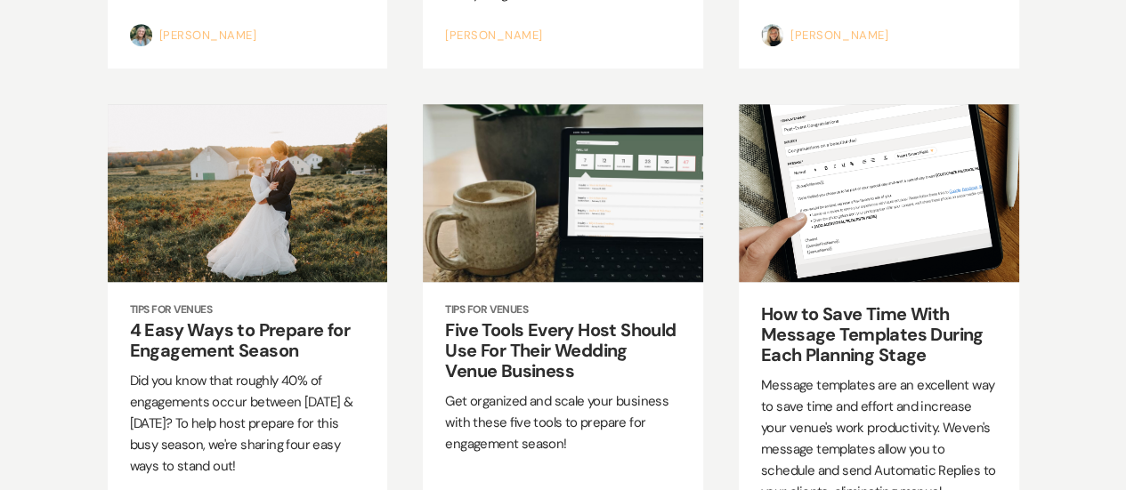
scroll to position [643, 0]
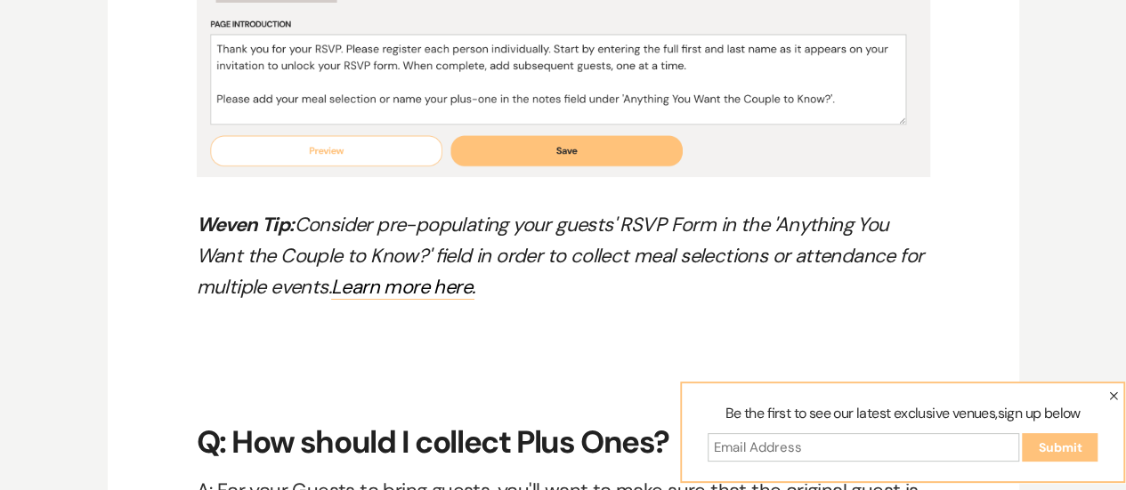
scroll to position [10033, 0]
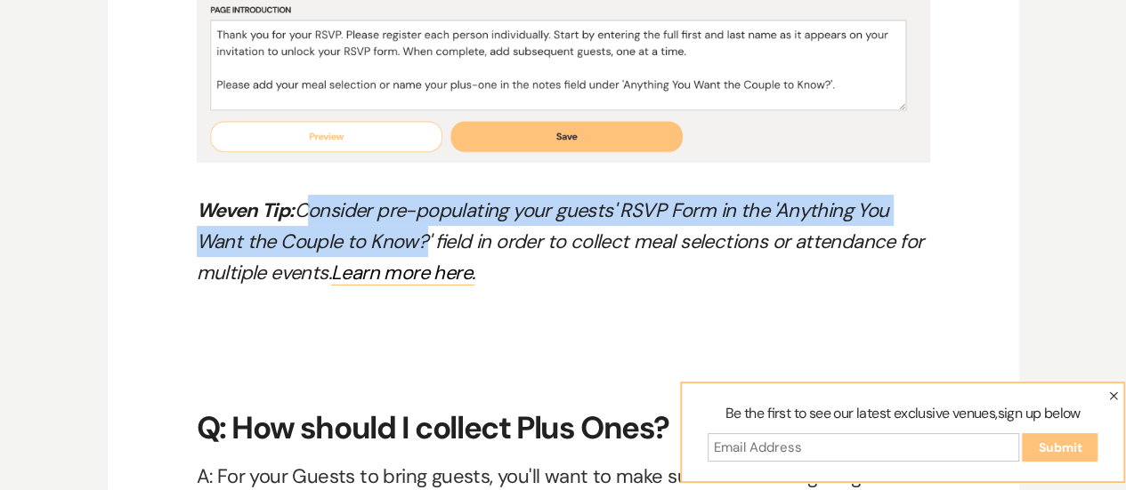
drag, startPoint x: 306, startPoint y: 215, endPoint x: 415, endPoint y: 242, distance: 111.8
click at [415, 242] on em "Weven Tip: Consider pre-populating your guests' RSVP Form in the 'Anything You …" at bounding box center [560, 242] width 727 height 88
click at [466, 260] on link "Learn more here." at bounding box center [402, 273] width 143 height 26
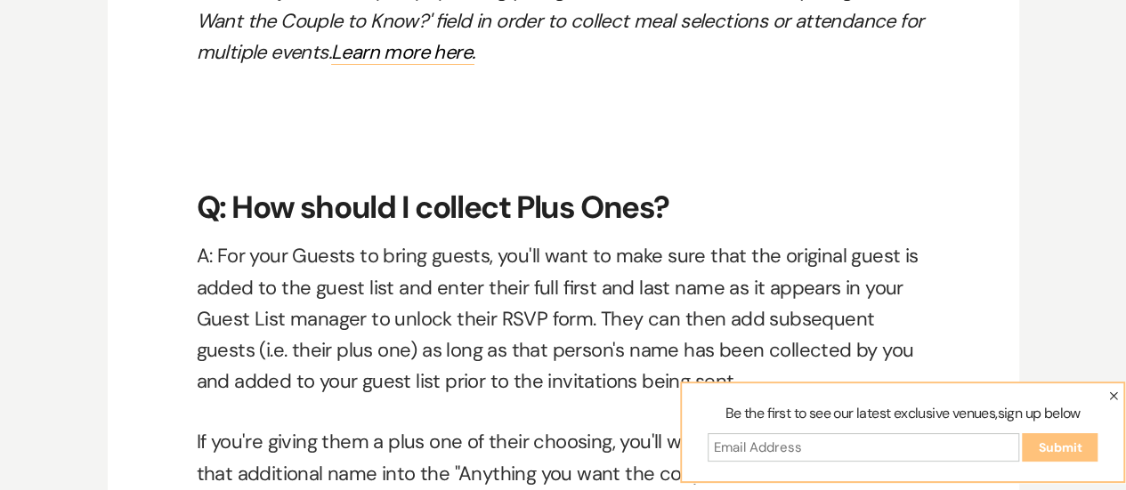
click at [463, 249] on p "A: For your Guests to bring guests, you'll want to make sure that the original …" at bounding box center [563, 318] width 733 height 157
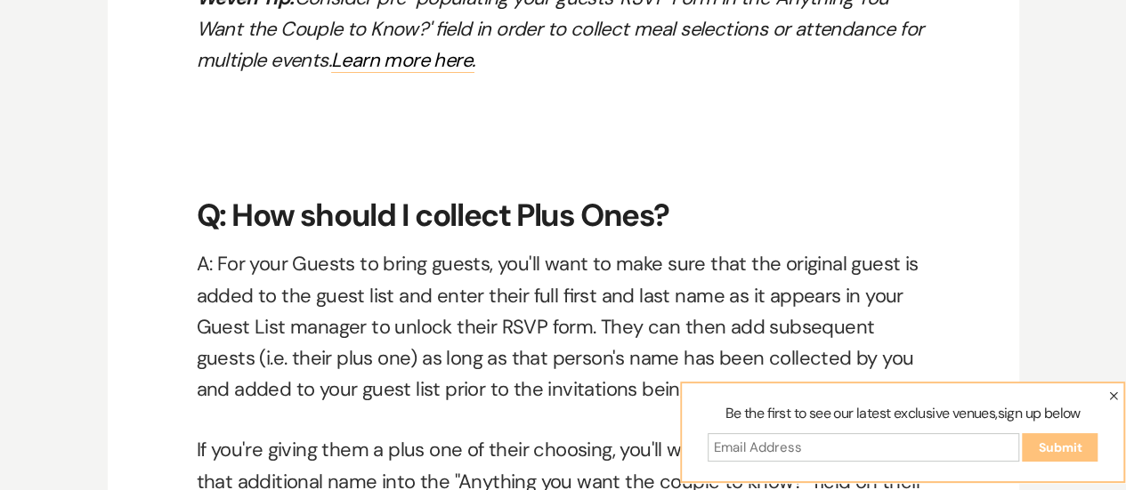
scroll to position [10258, 0]
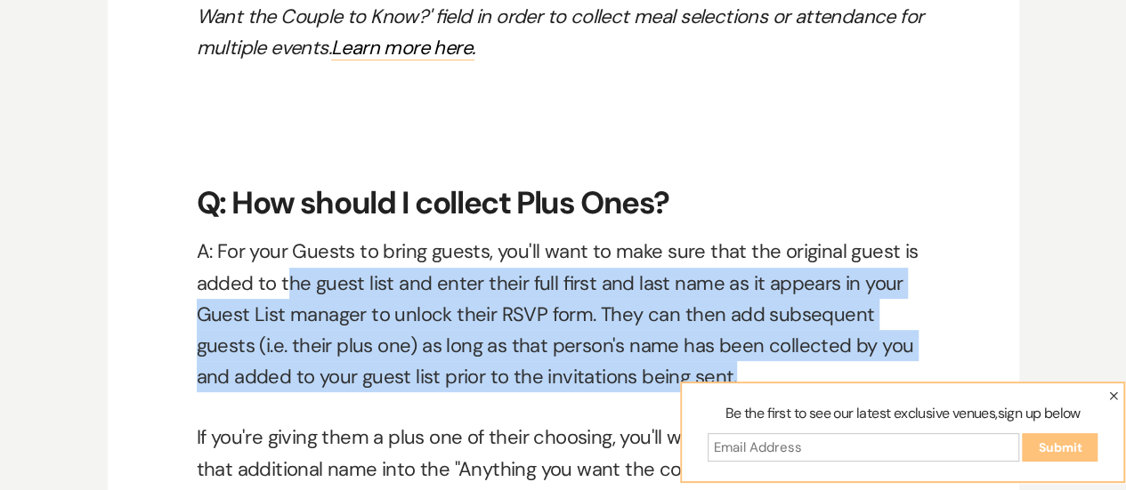
drag, startPoint x: 291, startPoint y: 283, endPoint x: 694, endPoint y: 367, distance: 411.8
click at [694, 367] on p "A: For your Guests to bring guests, you'll want to make sure that the original …" at bounding box center [563, 314] width 733 height 157
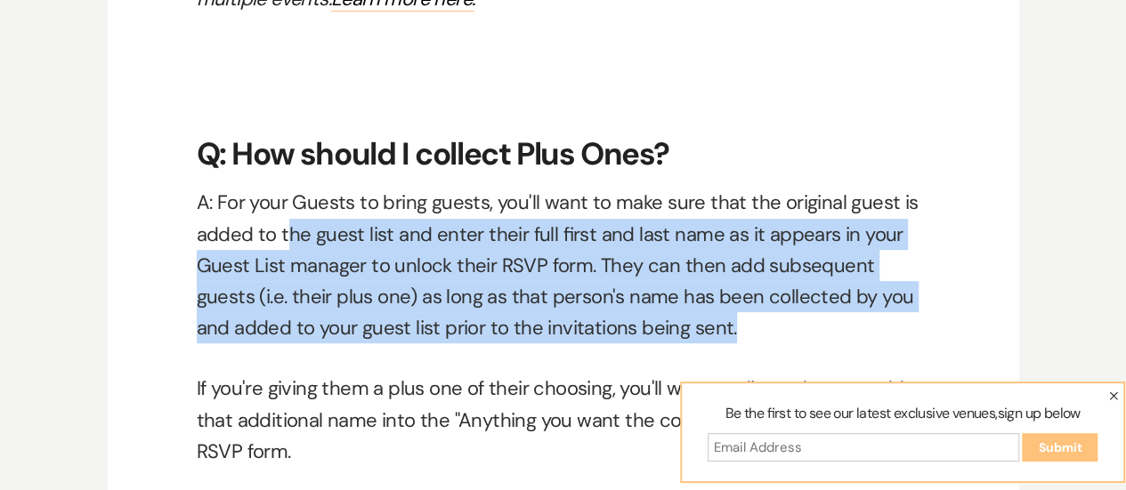
scroll to position [10308, 0]
click at [466, 316] on p "A: For your Guests to bring guests, you'll want to make sure that the original …" at bounding box center [563, 264] width 733 height 157
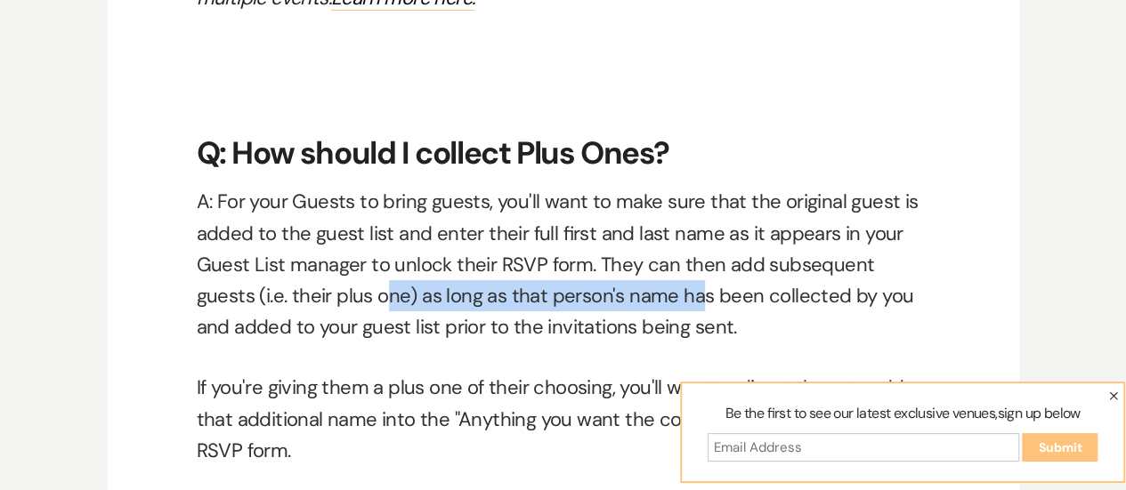
drag, startPoint x: 325, startPoint y: 288, endPoint x: 635, endPoint y: 284, distance: 309.8
click at [635, 284] on p "A: For your Guests to bring guests, you'll want to make sure that the original …" at bounding box center [563, 264] width 733 height 157
click at [626, 286] on p "A: For your Guests to bring guests, you'll want to make sure that the original …" at bounding box center [563, 264] width 733 height 157
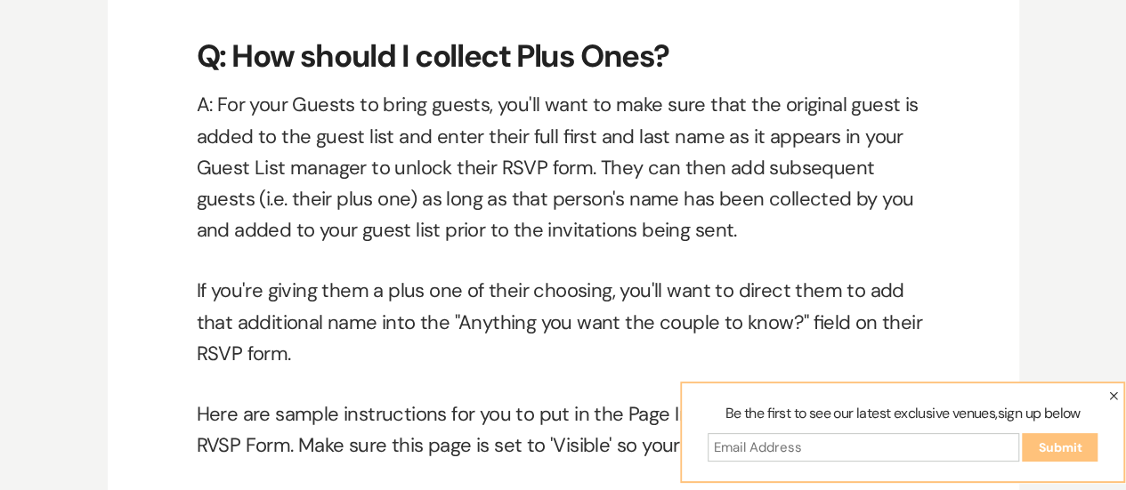
scroll to position [10406, 0]
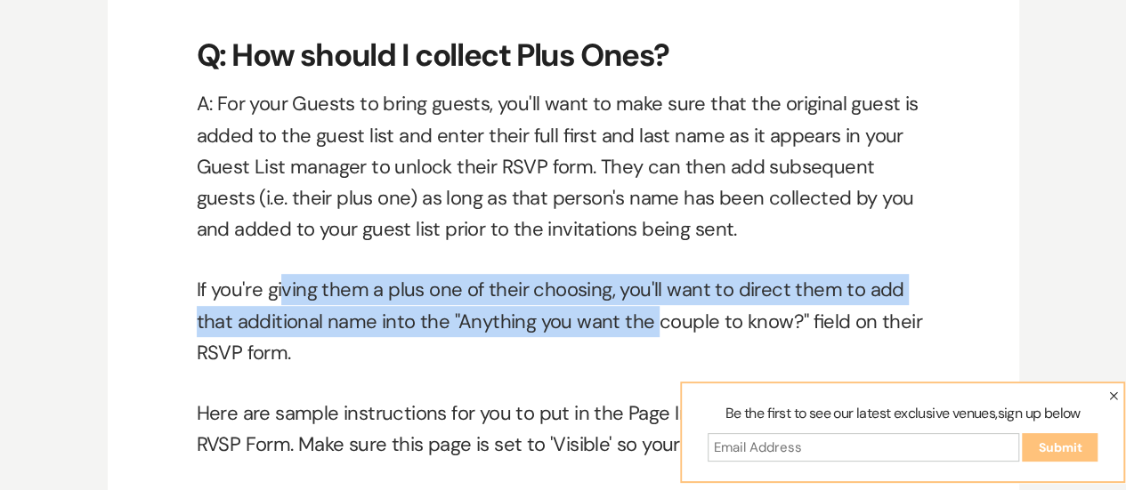
drag, startPoint x: 284, startPoint y: 304, endPoint x: 647, endPoint y: 312, distance: 363.3
click at [647, 312] on p "If you're giving them a plus one of their choosing, you'll want to direct them …" at bounding box center [563, 321] width 733 height 94
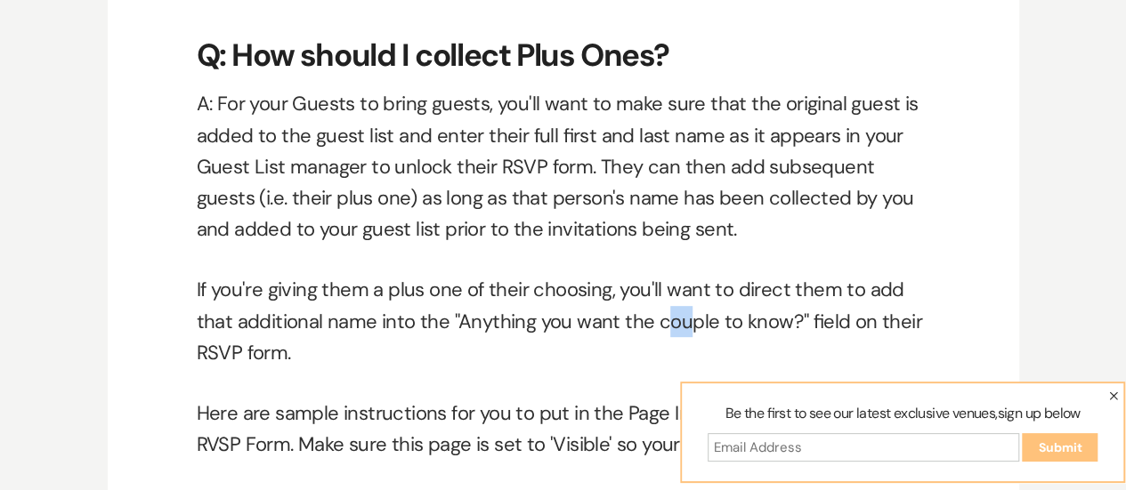
drag, startPoint x: 668, startPoint y: 312, endPoint x: 679, endPoint y: 311, distance: 10.8
click at [679, 311] on p "If you're giving them a plus one of their choosing, you'll want to direct them …" at bounding box center [563, 321] width 733 height 94
click at [301, 353] on p "If you're giving them a plus one of their choosing, you'll want to direct them …" at bounding box center [563, 321] width 733 height 94
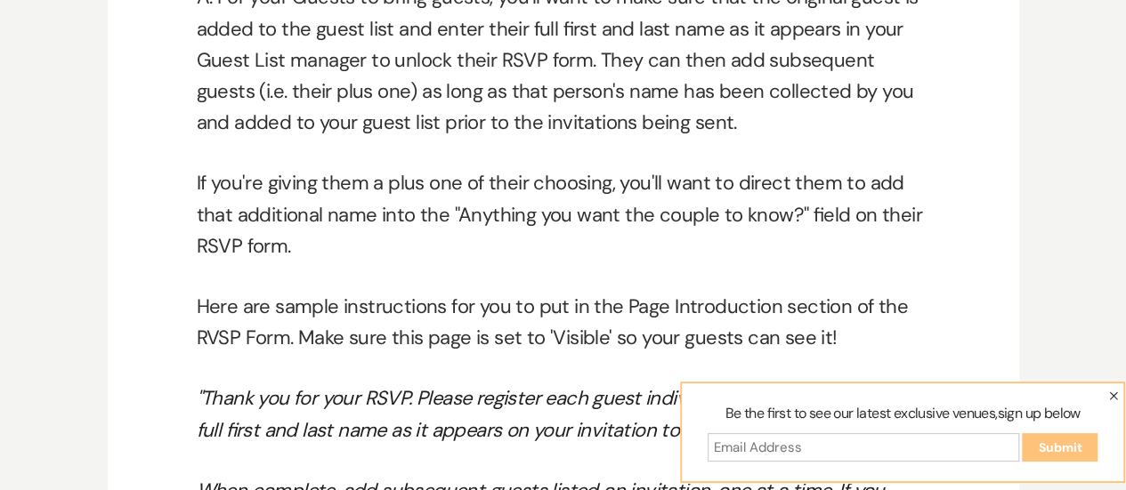
scroll to position [10536, 0]
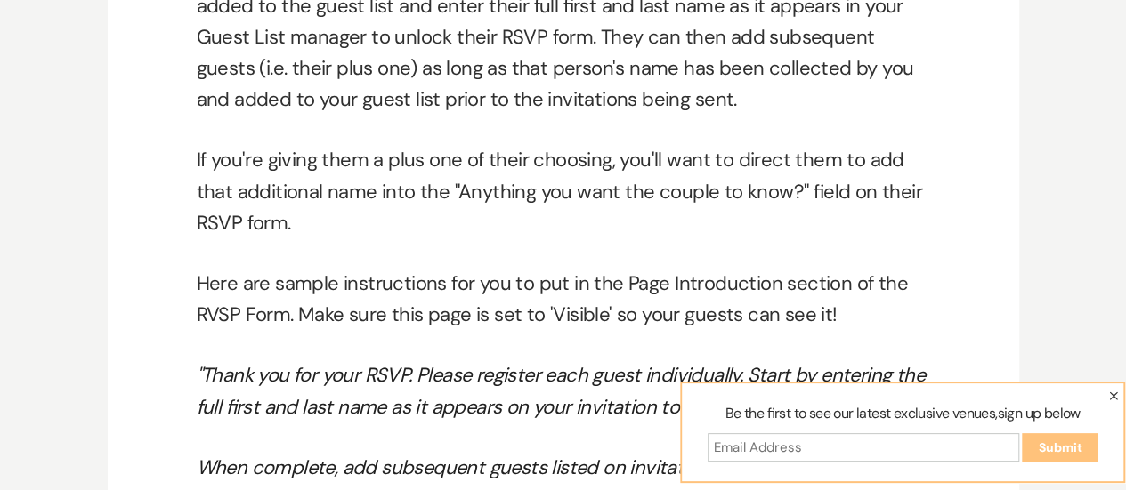
drag, startPoint x: 194, startPoint y: 299, endPoint x: 531, endPoint y: 304, distance: 337.4
click at [525, 304] on p "Here are sample instructions for you to put in the Page Introduction section of…" at bounding box center [563, 299] width 733 height 62
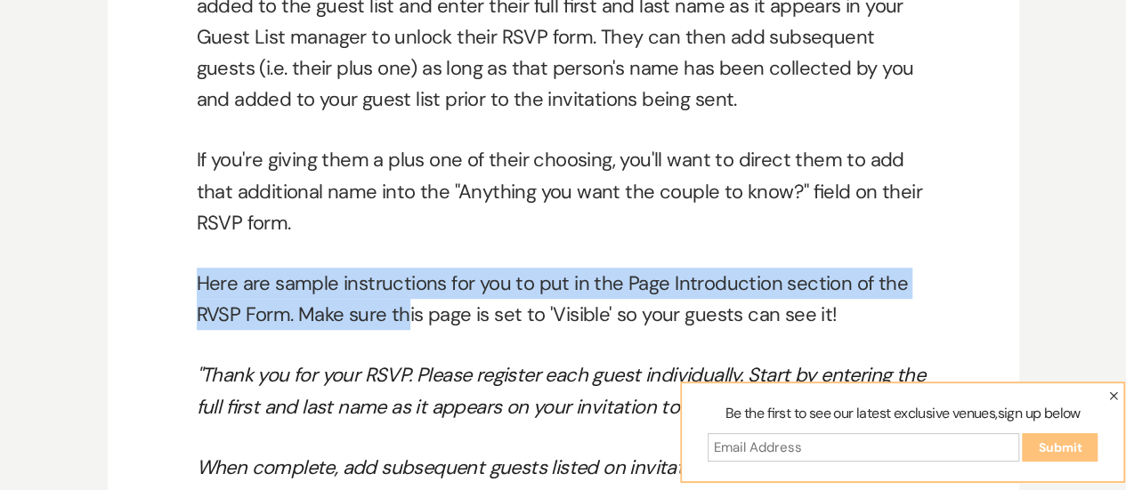
drag, startPoint x: 189, startPoint y: 273, endPoint x: 404, endPoint y: 341, distance: 225.8
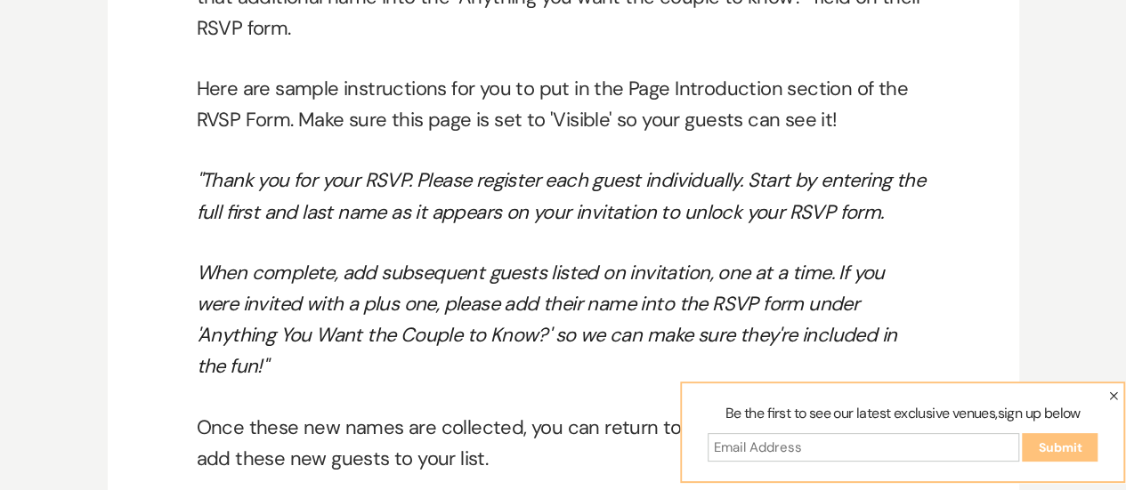
scroll to position [10732, 0]
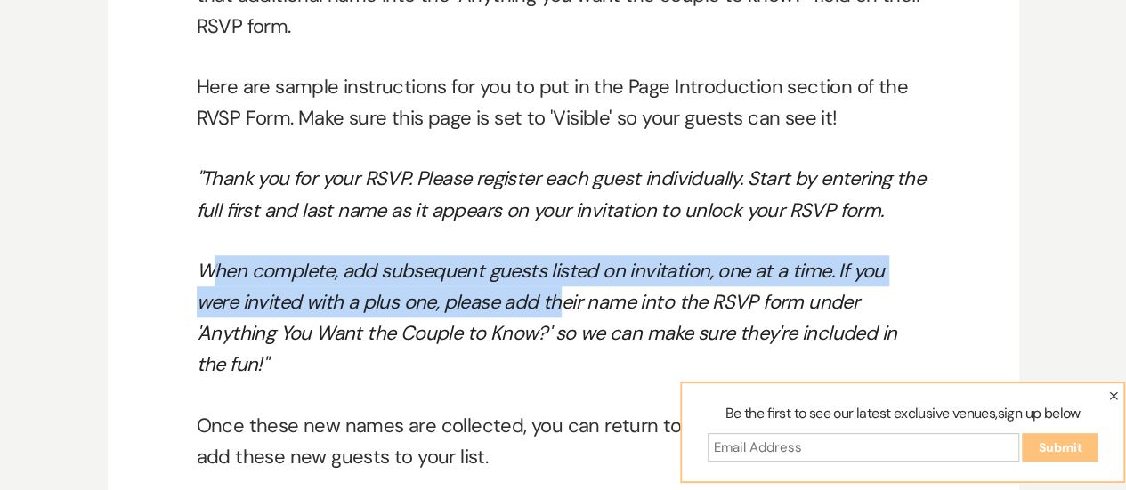
drag, startPoint x: 210, startPoint y: 276, endPoint x: 509, endPoint y: 290, distance: 299.4
click at [509, 290] on em "When complete, add subsequent guests listed on invitation, one at a time. If yo…" at bounding box center [547, 318] width 701 height 120
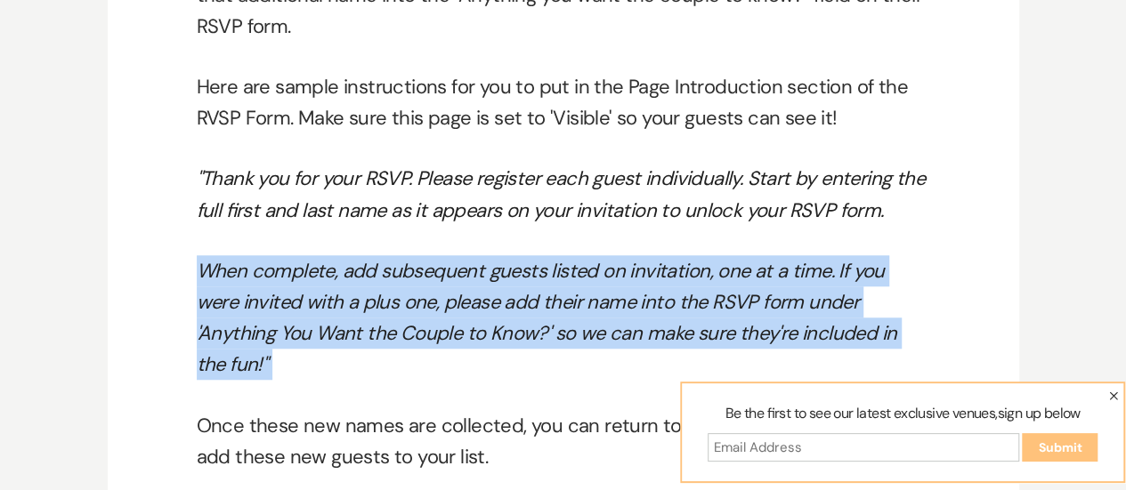
drag, startPoint x: 190, startPoint y: 270, endPoint x: 871, endPoint y: 333, distance: 683.0
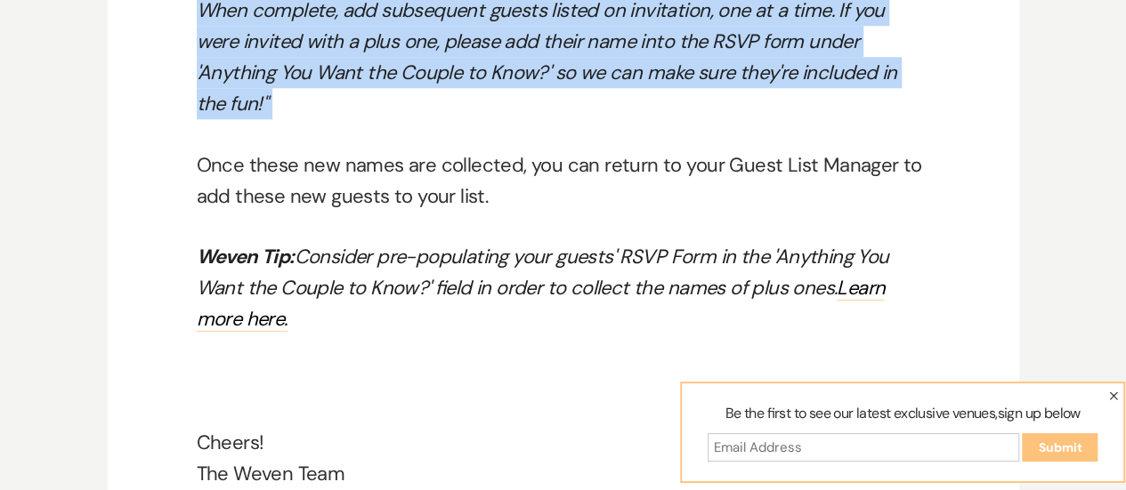
scroll to position [10994, 0]
click at [1112, 393] on icon "button" at bounding box center [1113, 396] width 9 height 9
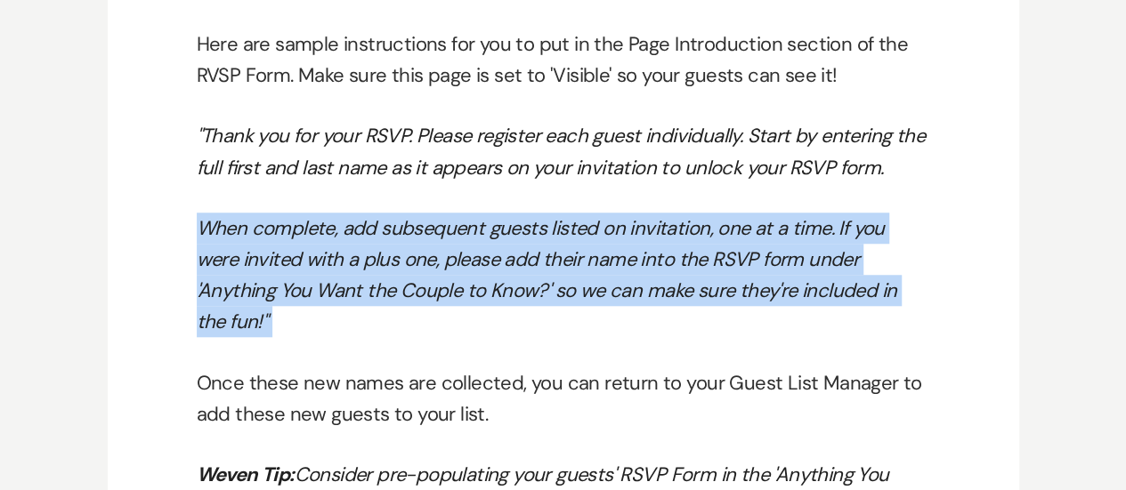
scroll to position [10771, 0]
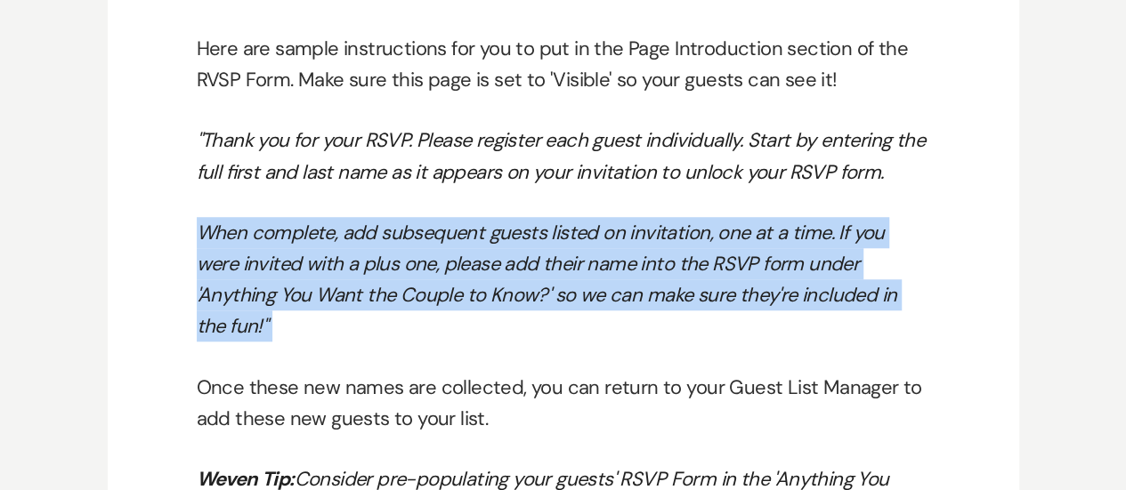
click at [331, 269] on em "When complete, add subsequent guests listed on invitation, one at a time. If yo…" at bounding box center [547, 280] width 701 height 120
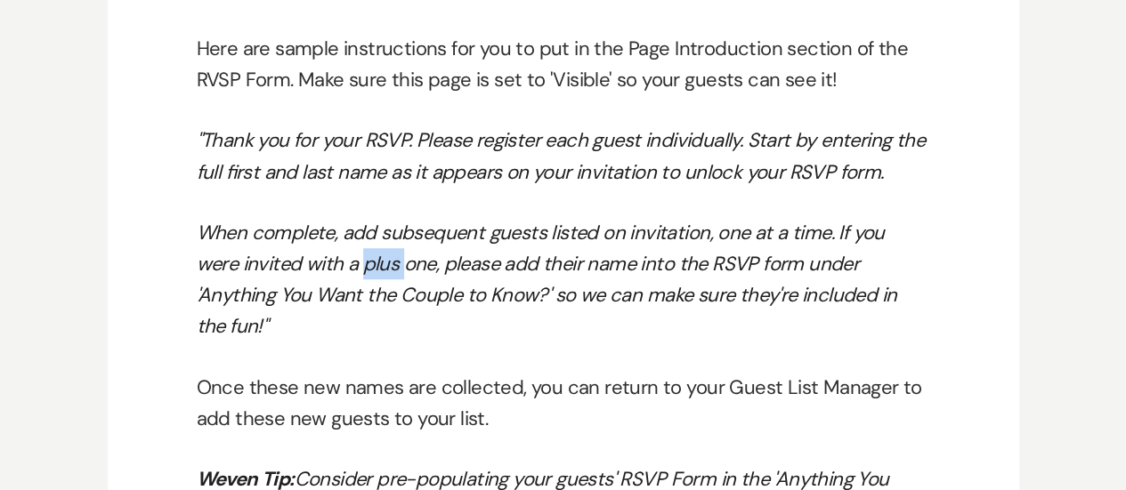
click at [331, 269] on em "When complete, add subsequent guests listed on invitation, one at a time. If yo…" at bounding box center [547, 280] width 701 height 120
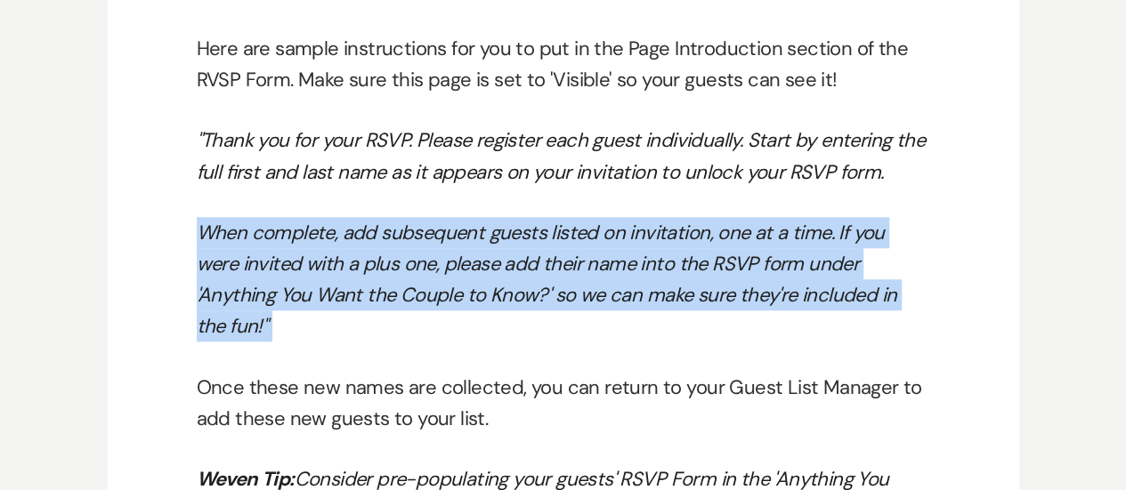
click at [331, 269] on em "When complete, add subsequent guests listed on invitation, one at a time. If yo…" at bounding box center [547, 280] width 701 height 120
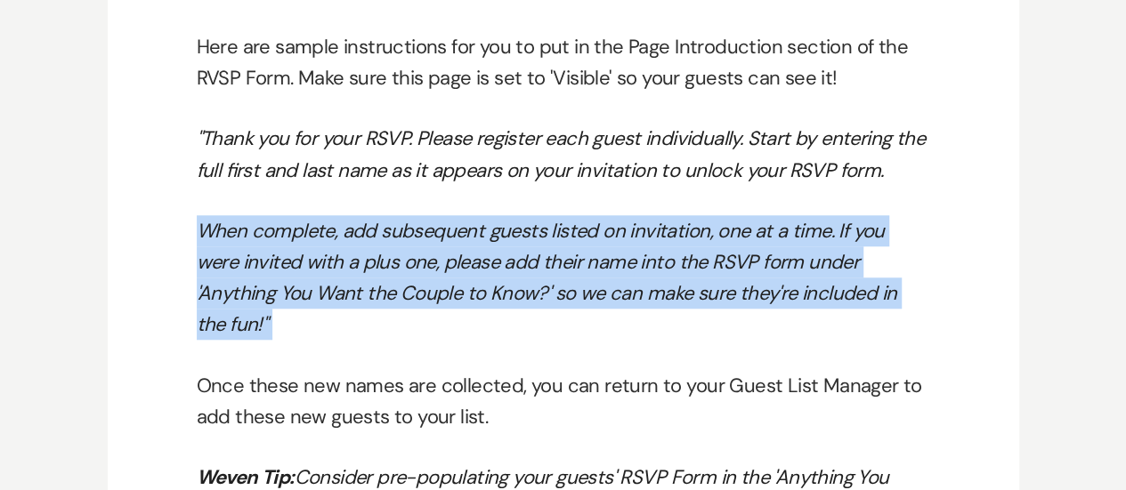
scroll to position [10773, 0]
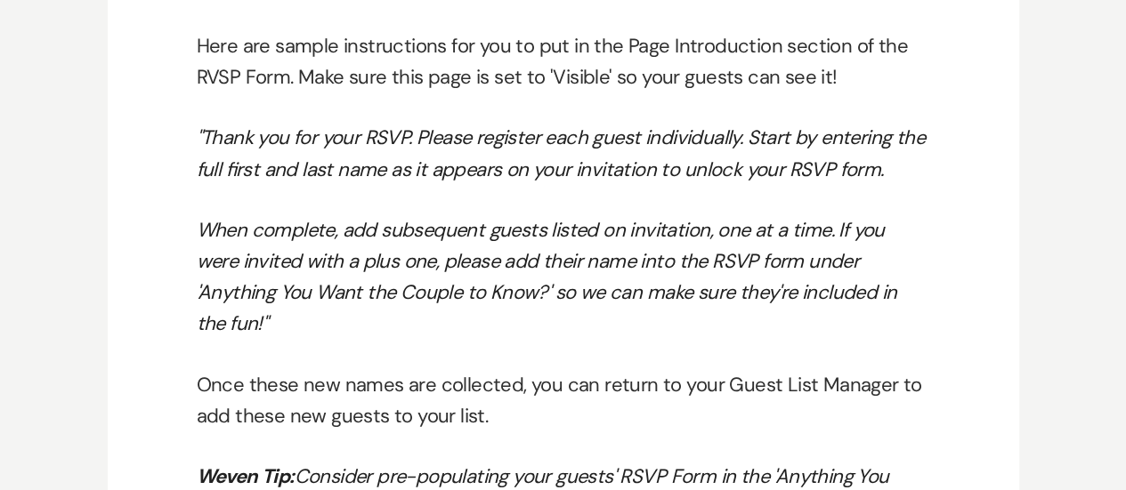
click at [519, 369] on p "Once these new names are collected, you can return to your Guest List Manager t…" at bounding box center [563, 400] width 733 height 62
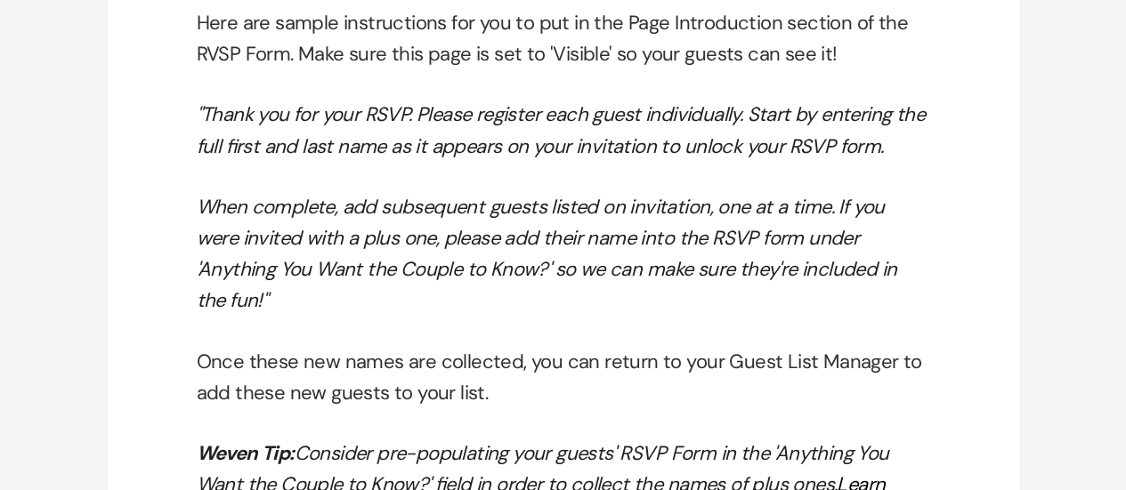
scroll to position [10798, 0]
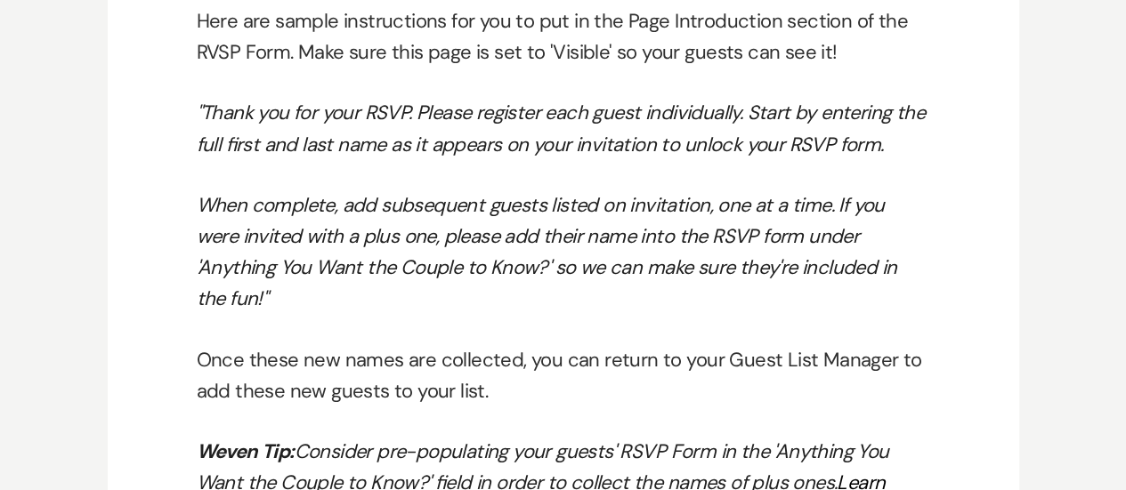
click at [402, 256] on em "When complete, add subsequent guests listed on invitation, one at a time. If yo…" at bounding box center [547, 252] width 701 height 120
click at [402, 259] on em "When complete, add subsequent guests listed on invitation, one at a time. If yo…" at bounding box center [547, 252] width 701 height 120
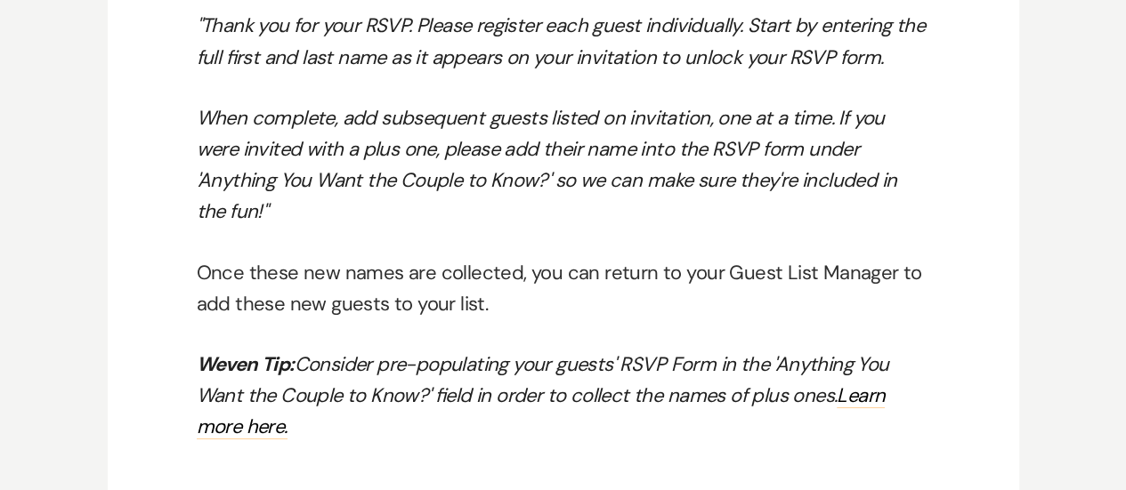
scroll to position [10875, 0]
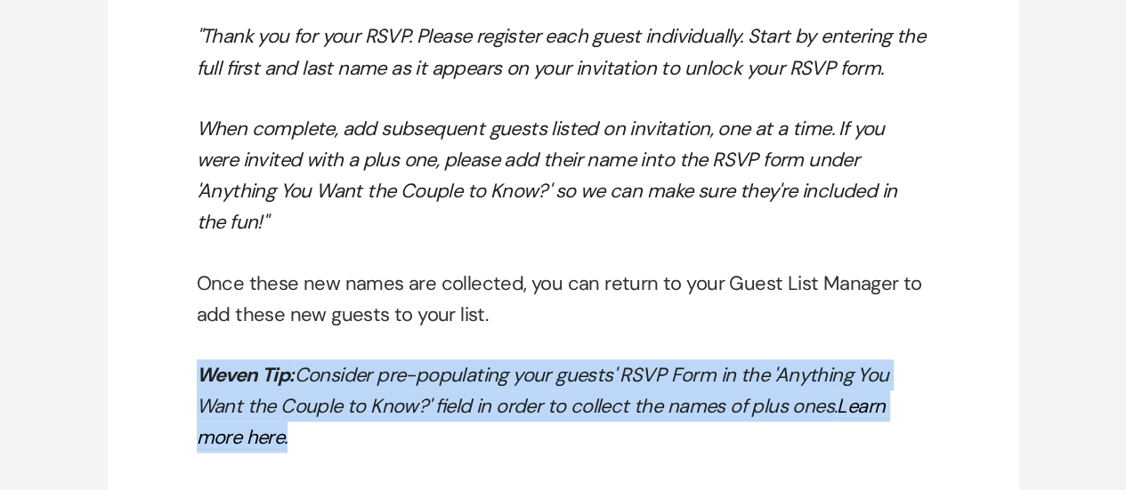
drag, startPoint x: 290, startPoint y: 377, endPoint x: 181, endPoint y: 325, distance: 121.0
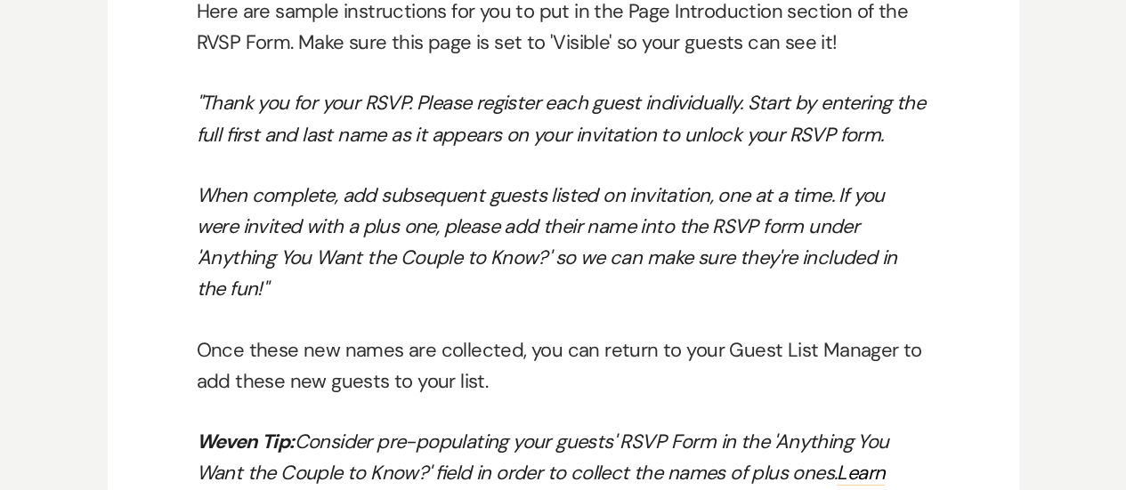
scroll to position [10803, 0]
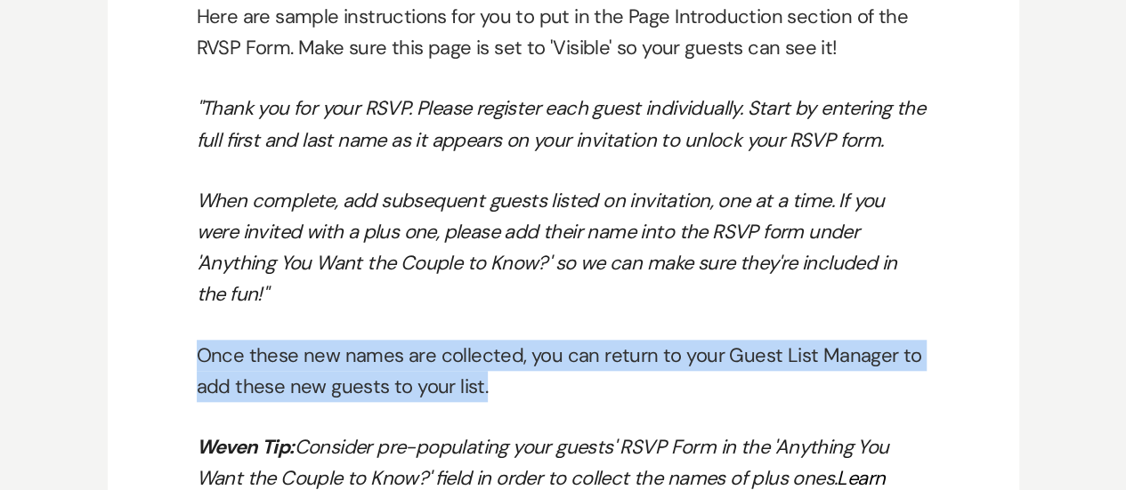
drag, startPoint x: 488, startPoint y: 359, endPoint x: 137, endPoint y: 327, distance: 352.2
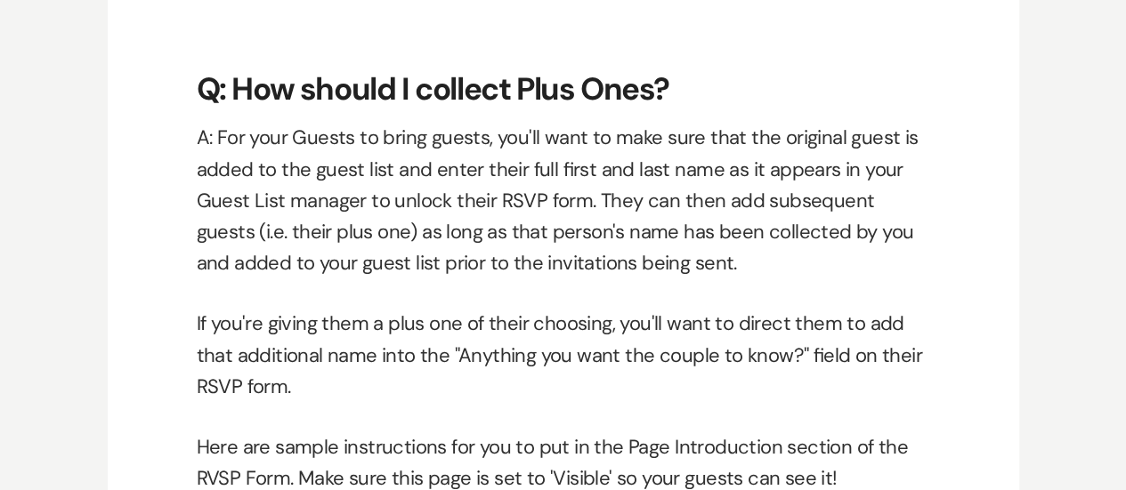
scroll to position [10373, 0]
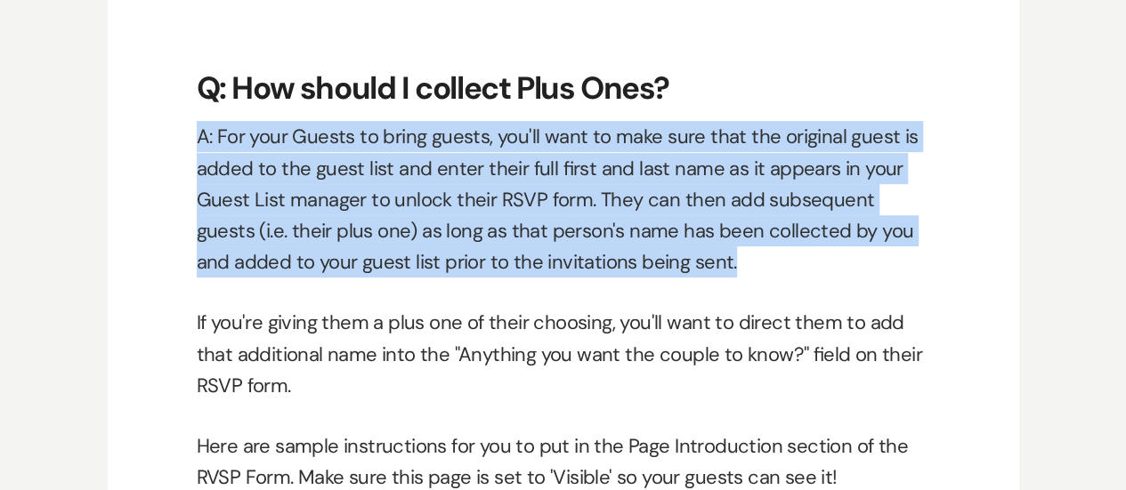
drag, startPoint x: 185, startPoint y: 136, endPoint x: 733, endPoint y: 275, distance: 565.6
click at [733, 275] on p "A: For your Guests to bring guests, you'll want to make sure that the original …" at bounding box center [563, 199] width 733 height 157
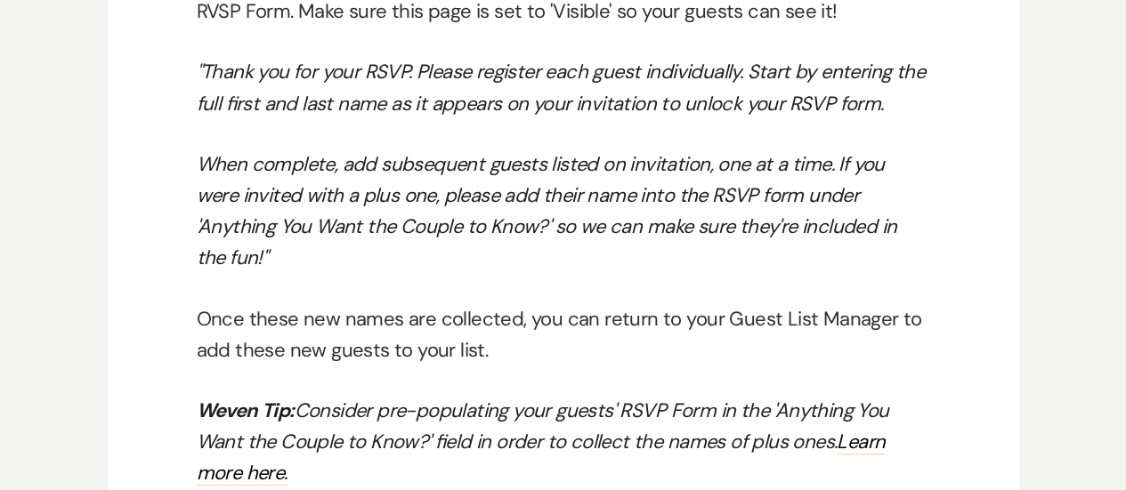
scroll to position [10688, 0]
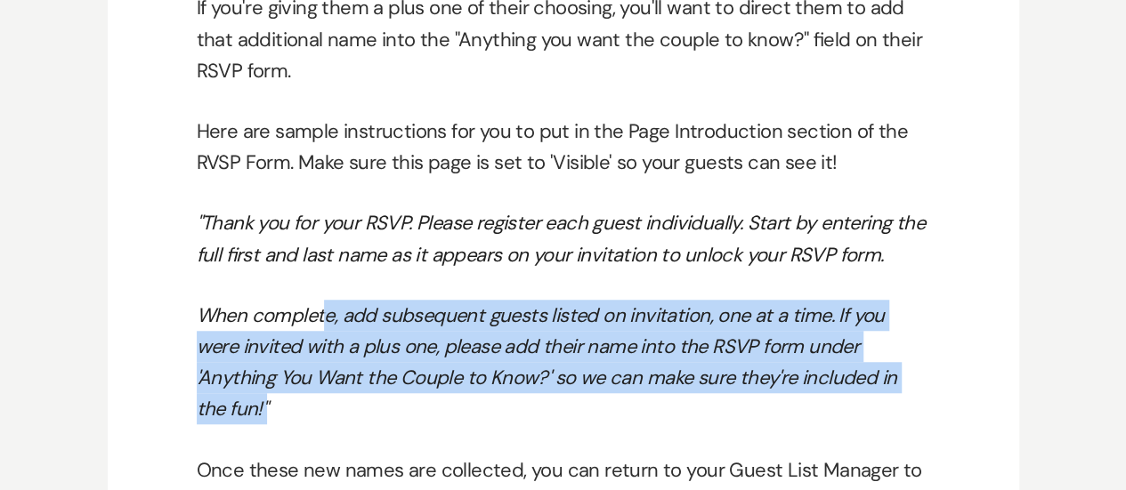
drag, startPoint x: 855, startPoint y: 378, endPoint x: 299, endPoint y: 302, distance: 560.7
click at [308, 307] on p "When complete, add subsequent guests listed on invitation, one at a time. If yo…" at bounding box center [563, 363] width 733 height 126
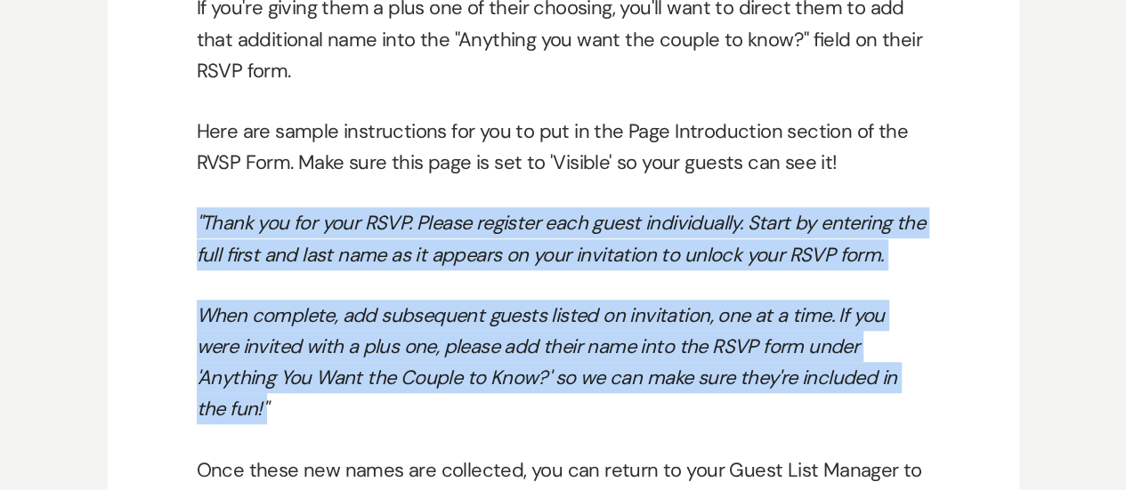
drag, startPoint x: 188, startPoint y: 222, endPoint x: 920, endPoint y: 401, distance: 754.3
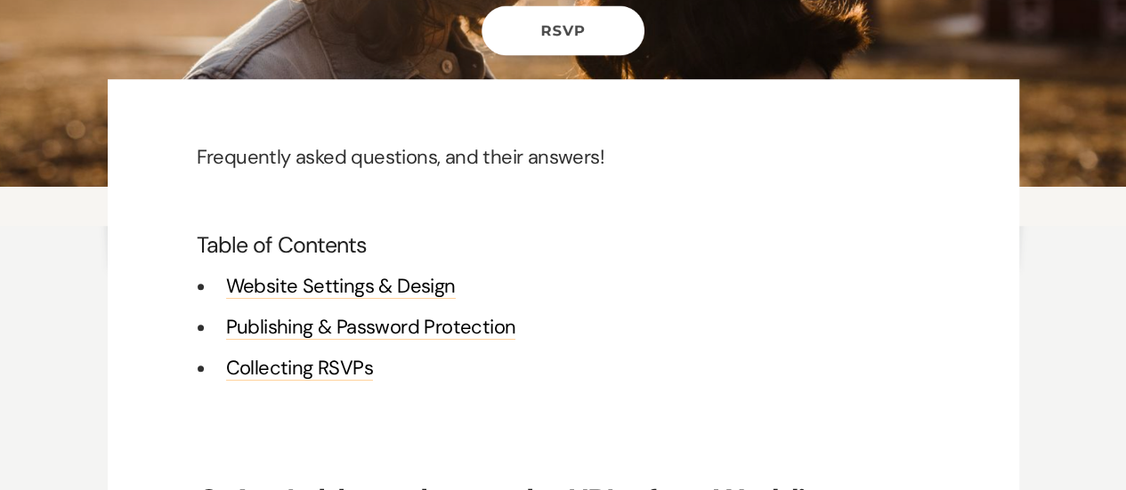
scroll to position [0, 0]
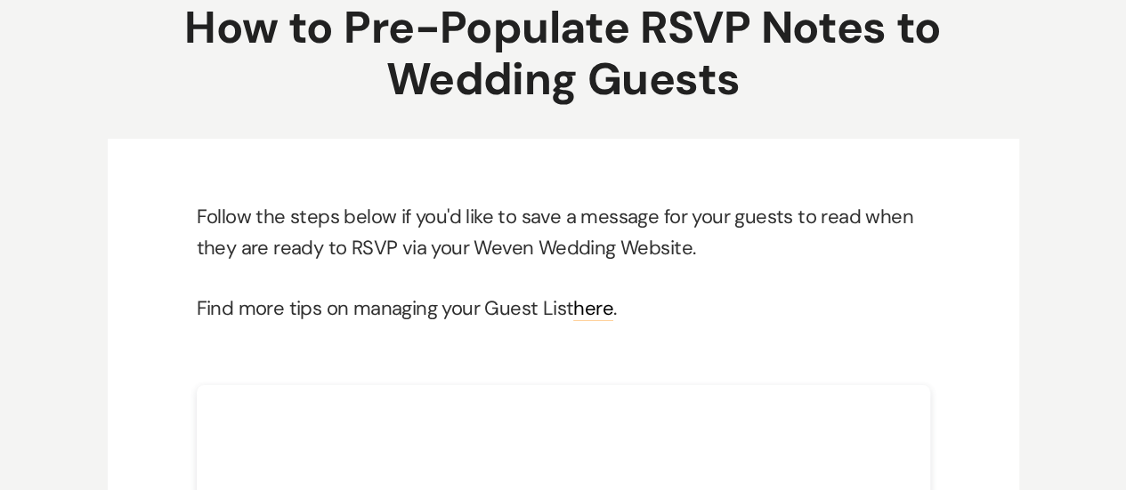
scroll to position [110, 0]
